Goal: Task Accomplishment & Management: Manage account settings

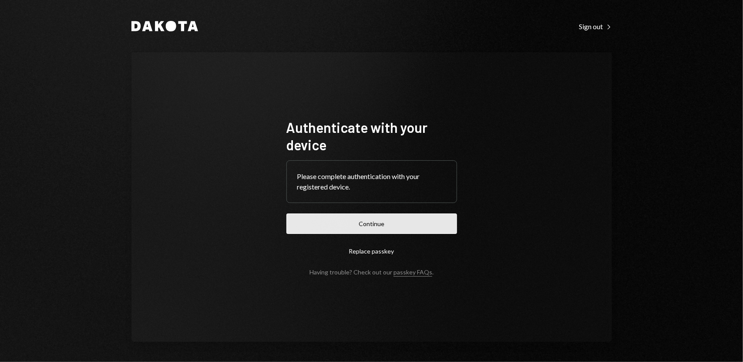
click at [364, 228] on button "Continue" at bounding box center [371, 223] width 171 height 20
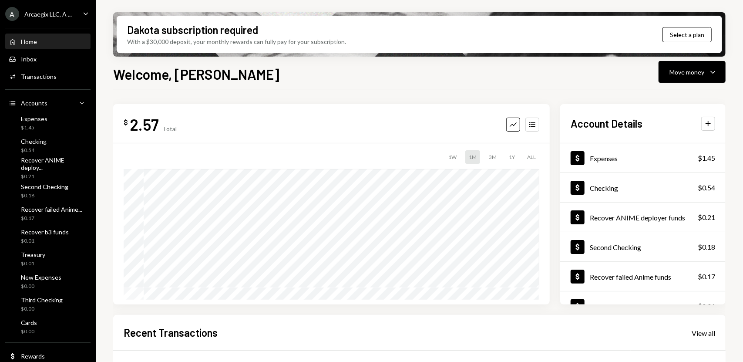
click at [66, 3] on ul "A Arcaegix LLC, A ... Caret Down Home Home Inbox Inbox Activities Transactions …" at bounding box center [48, 200] width 96 height 400
click at [69, 10] on div "Arcaegix LLC, A ..." at bounding box center [47, 13] width 47 height 7
click at [181, 88] on div "Welcome, [PERSON_NAME] Move money Caret Down $ 2.57 Total Graph Accounts 1W 1M …" at bounding box center [419, 239] width 612 height 350
click at [40, 10] on div "Arcaegix LLC, A ..." at bounding box center [47, 13] width 47 height 7
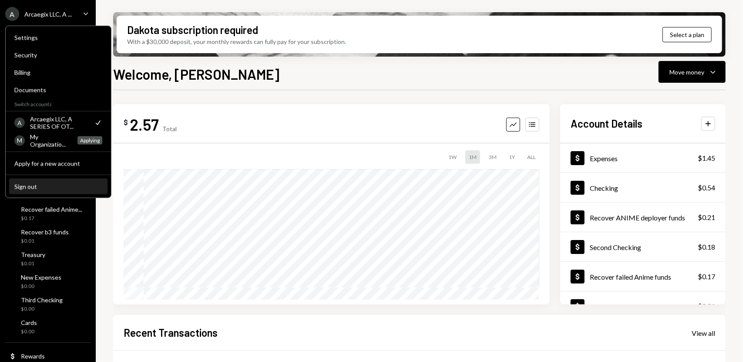
click at [33, 187] on div "Sign out" at bounding box center [58, 185] width 88 height 7
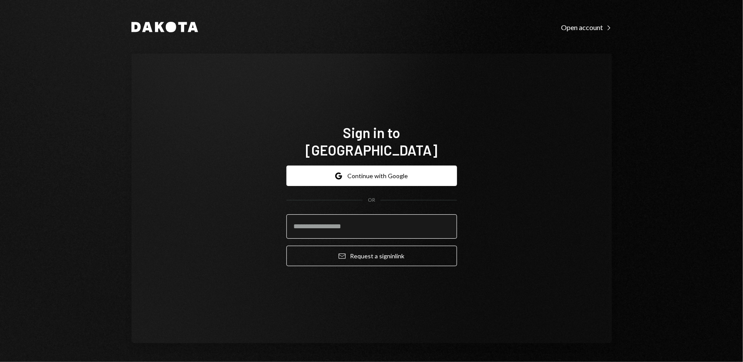
click at [366, 216] on input "email" at bounding box center [371, 226] width 171 height 24
type input "**********"
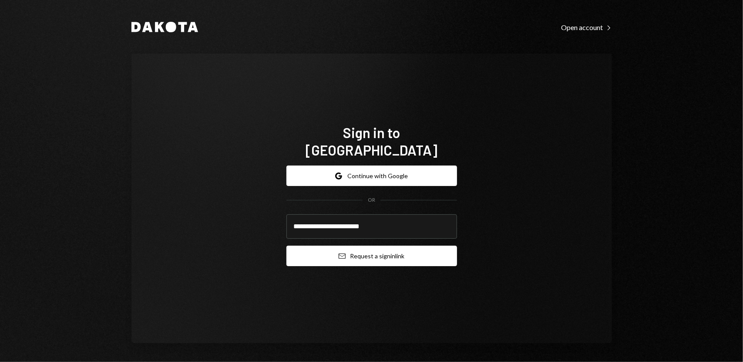
click at [393, 245] on button "Email Request a sign in link" at bounding box center [371, 255] width 171 height 20
